Goal: Information Seeking & Learning: Learn about a topic

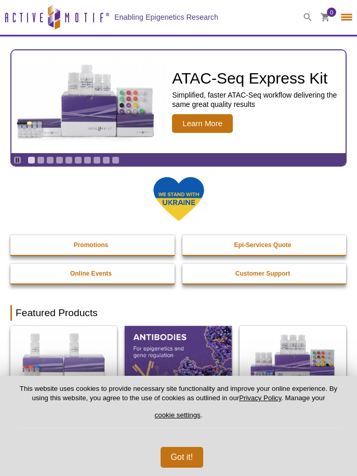
select select "[GEOGRAPHIC_DATA]"
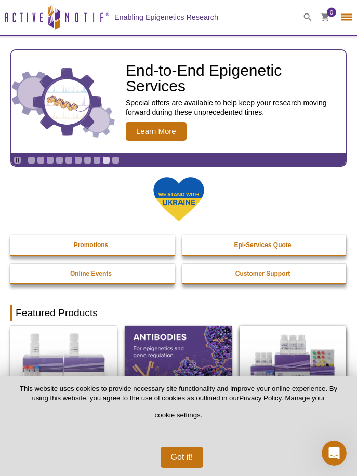
click at [271, 368] on img at bounding box center [293, 358] width 107 height 64
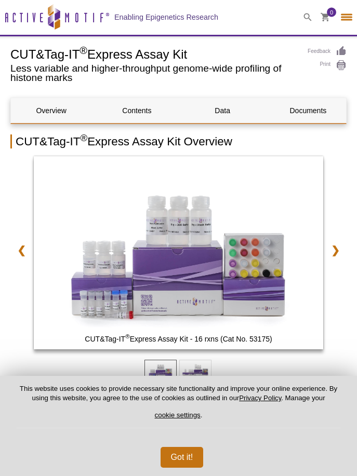
select select "[GEOGRAPHIC_DATA]"
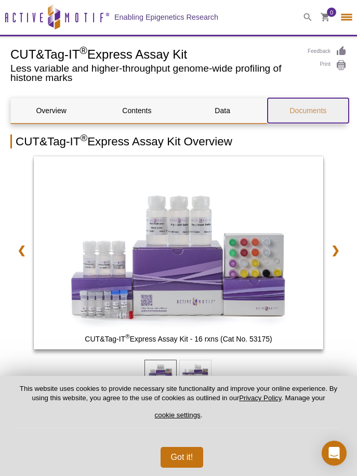
click at [308, 111] on span "Documents" at bounding box center [307, 111] width 37 height 8
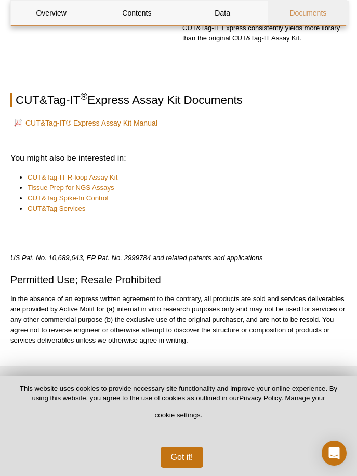
scroll to position [1661, 0]
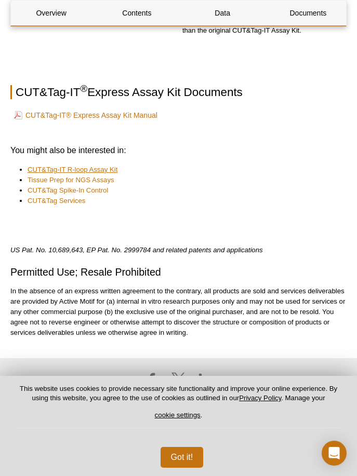
click at [72, 169] on span "CUT&Tag-IT R-loop Assay Kit" at bounding box center [73, 170] width 90 height 8
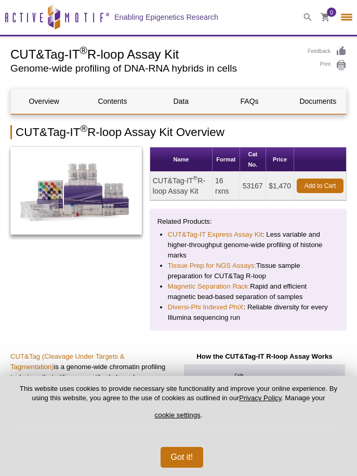
select select "[GEOGRAPHIC_DATA]"
click at [181, 101] on span "Data" at bounding box center [181, 101] width 16 height 8
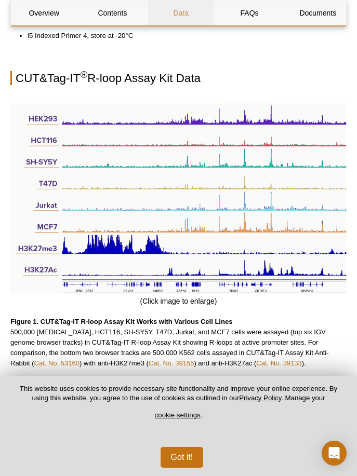
scroll to position [1416, 0]
